Goal: Obtain resource: Download file/media

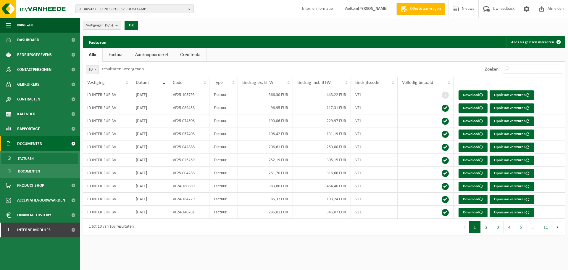
click at [146, 11] on span "01-005427 - ID INTERIEUR BV - OOSTKAMP" at bounding box center [132, 9] width 107 height 9
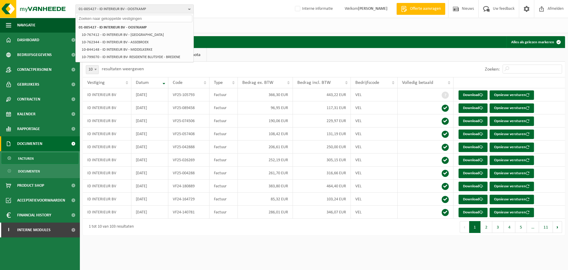
click at [145, 19] on input "text" at bounding box center [134, 18] width 115 height 7
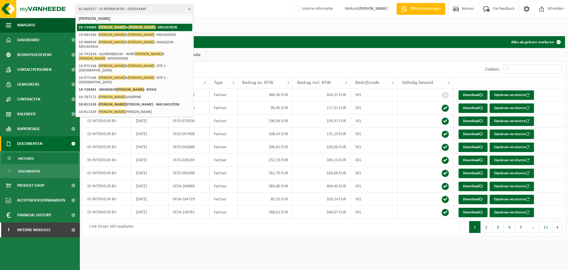
type input "[PERSON_NAME]"
click at [137, 25] on strong "10-734689 - [PERSON_NAME] & [PERSON_NAME]" at bounding box center [128, 27] width 99 height 4
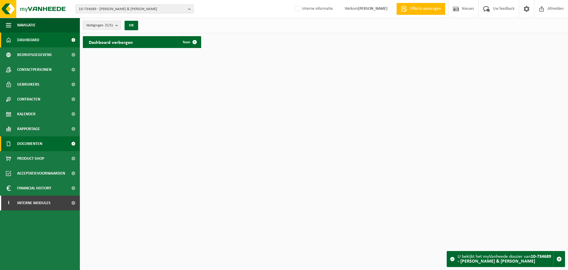
click at [33, 145] on span "Documenten" at bounding box center [29, 143] width 25 height 15
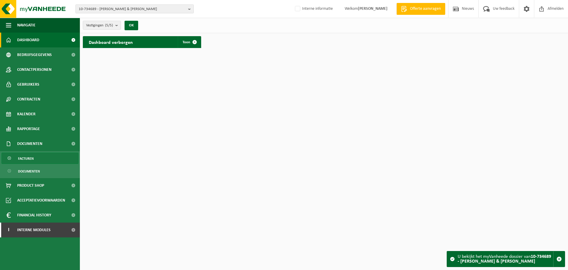
click at [34, 158] on link "Facturen" at bounding box center [39, 157] width 77 height 11
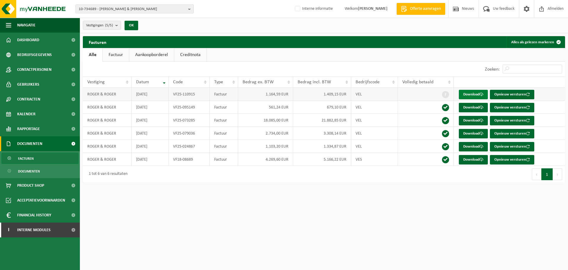
click at [473, 97] on link "Download" at bounding box center [473, 94] width 29 height 9
